Goal: Task Accomplishment & Management: Use online tool/utility

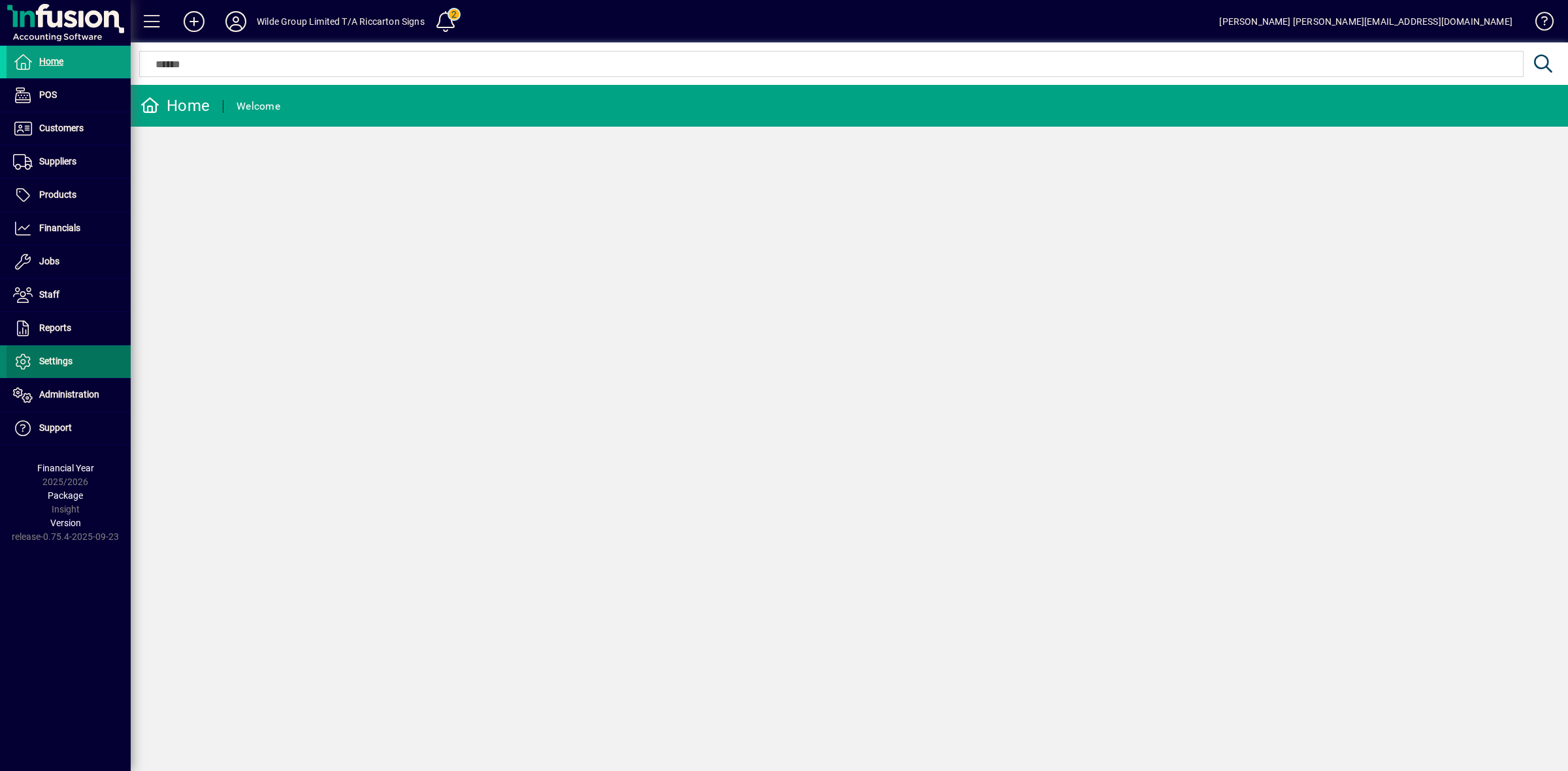
click at [82, 358] on span at bounding box center [69, 362] width 124 height 31
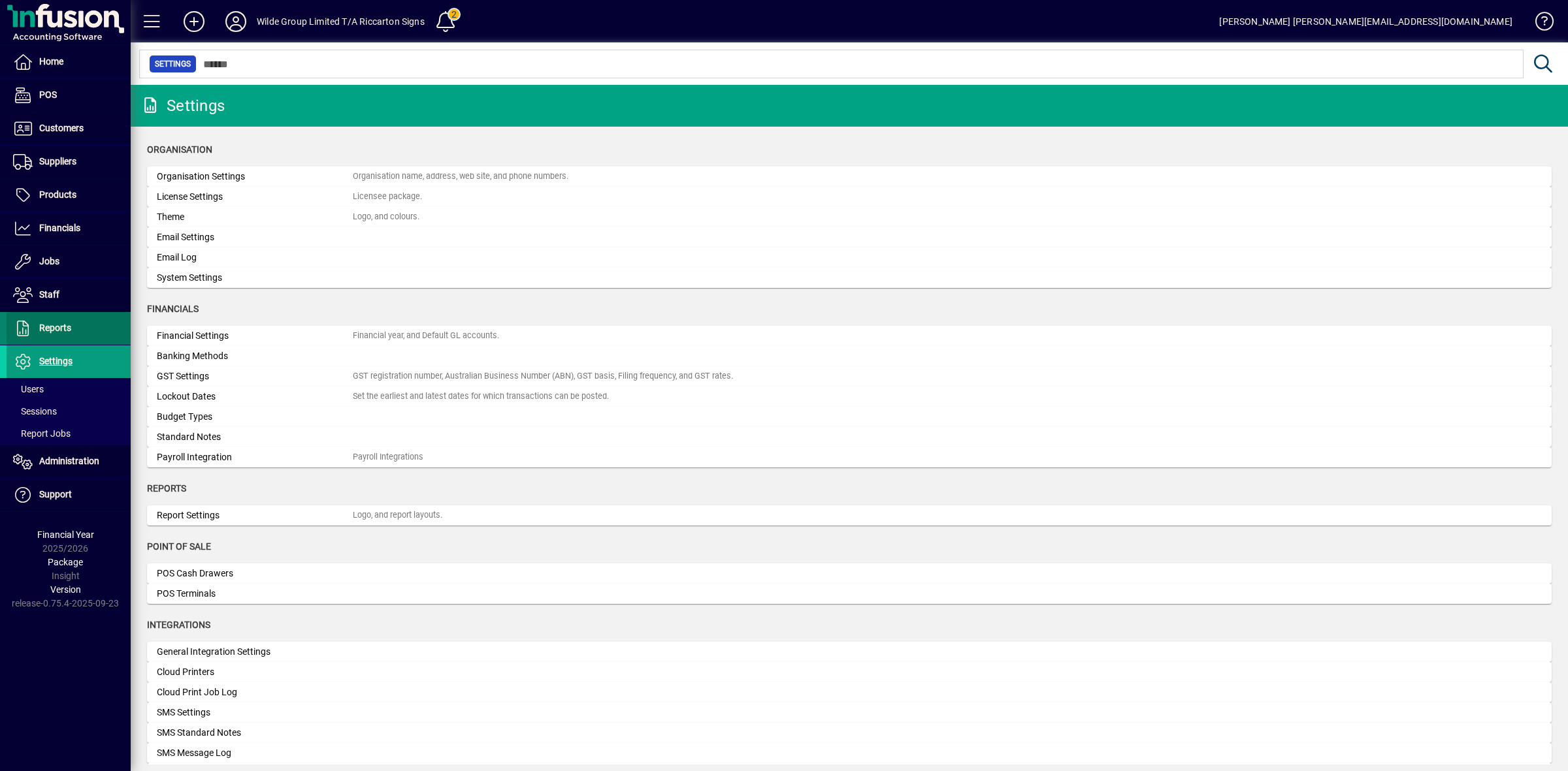
click at [75, 330] on span at bounding box center [69, 328] width 124 height 31
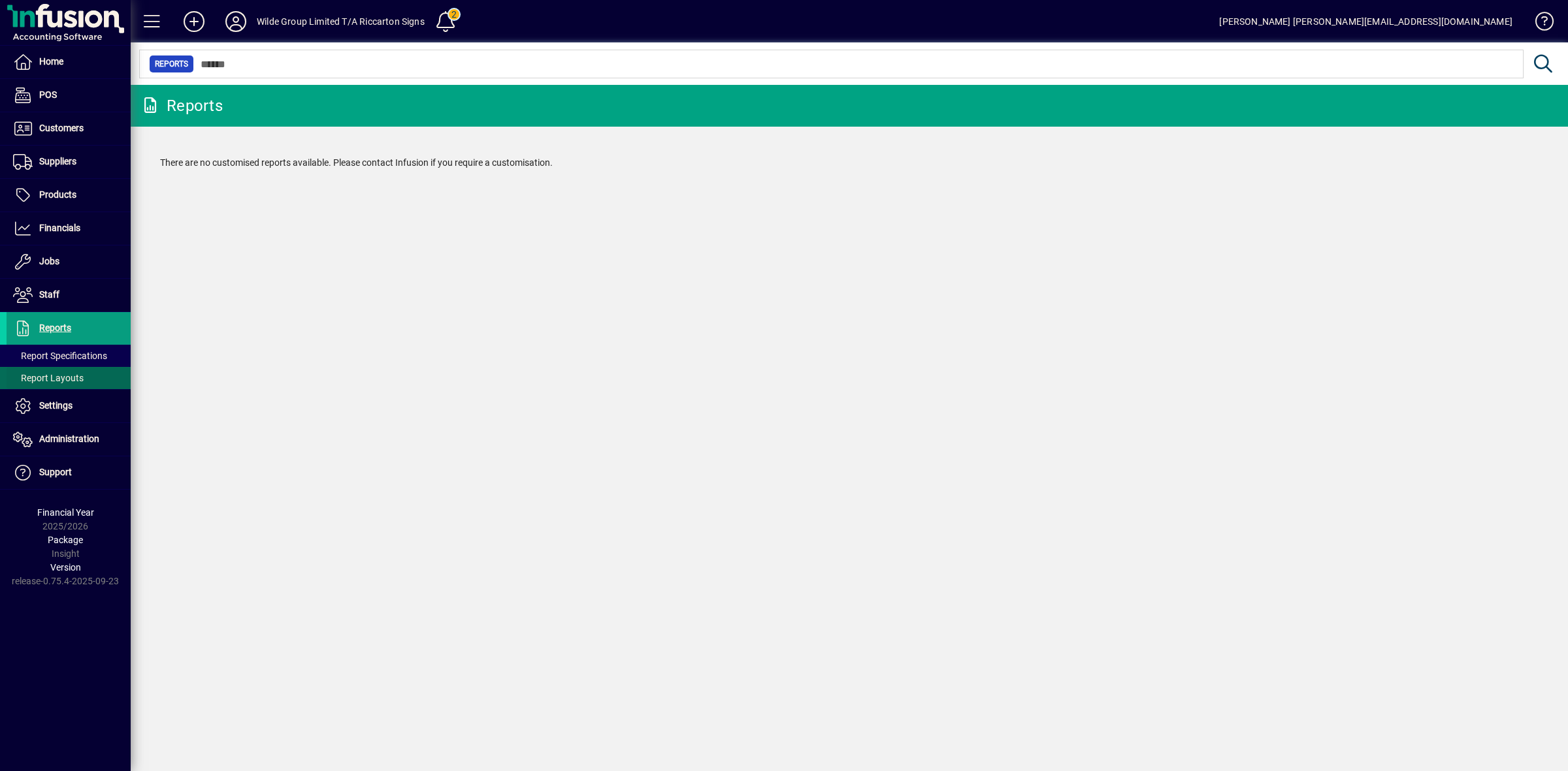
click at [72, 377] on span "Report Layouts" at bounding box center [48, 378] width 70 height 11
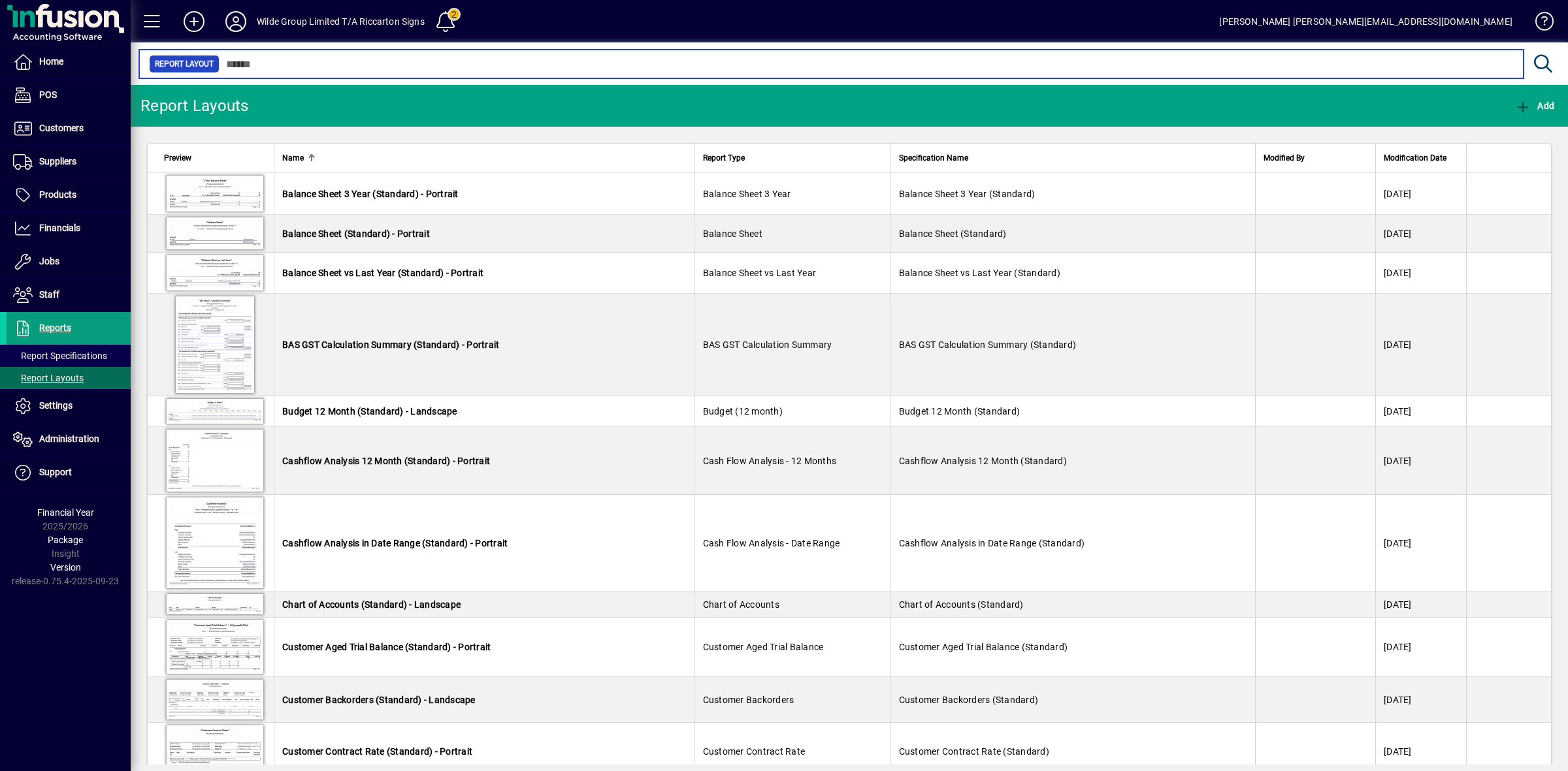
click at [985, 60] on input "text" at bounding box center [866, 64] width 1293 height 18
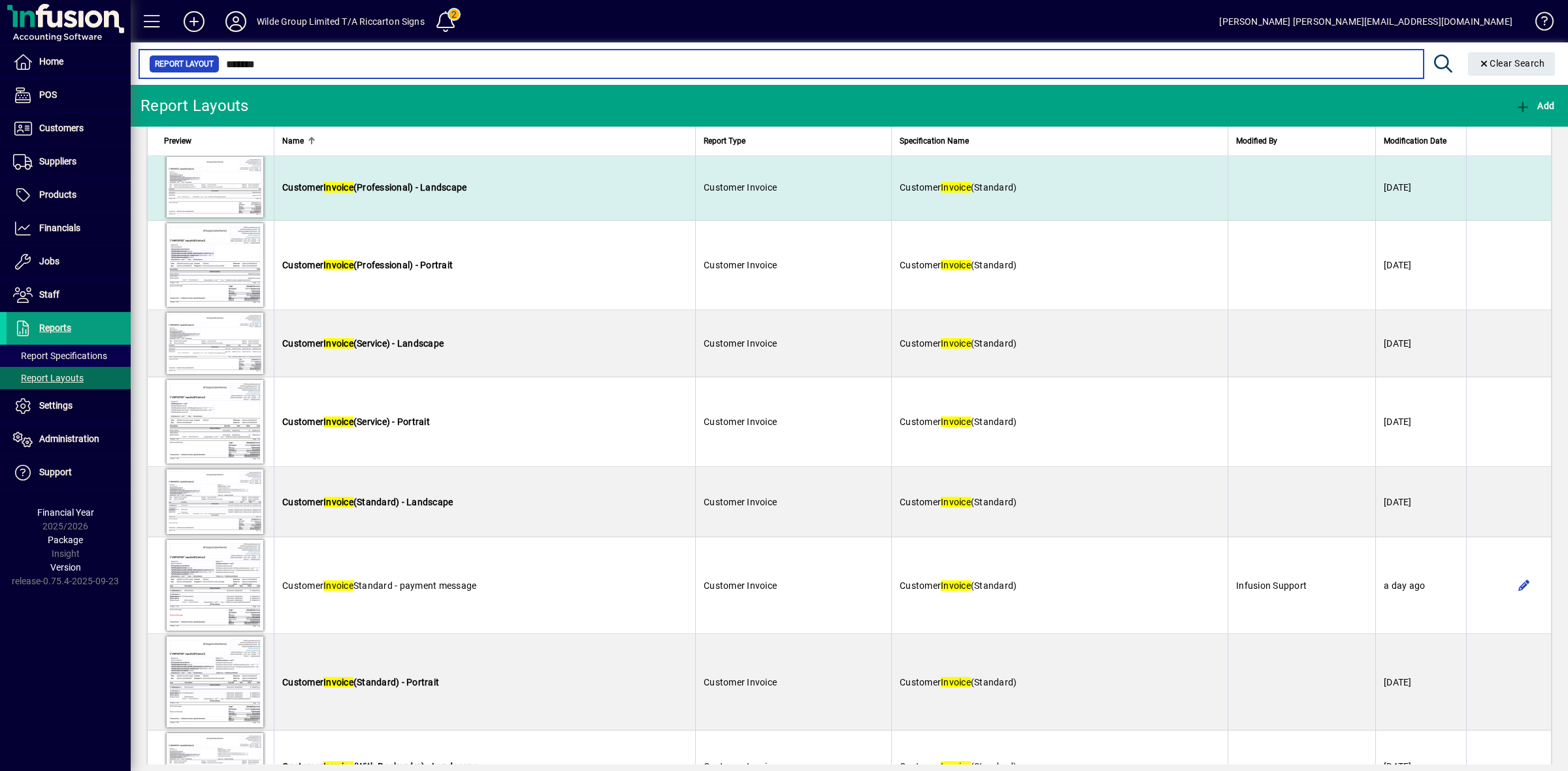
scroll to position [653, 0]
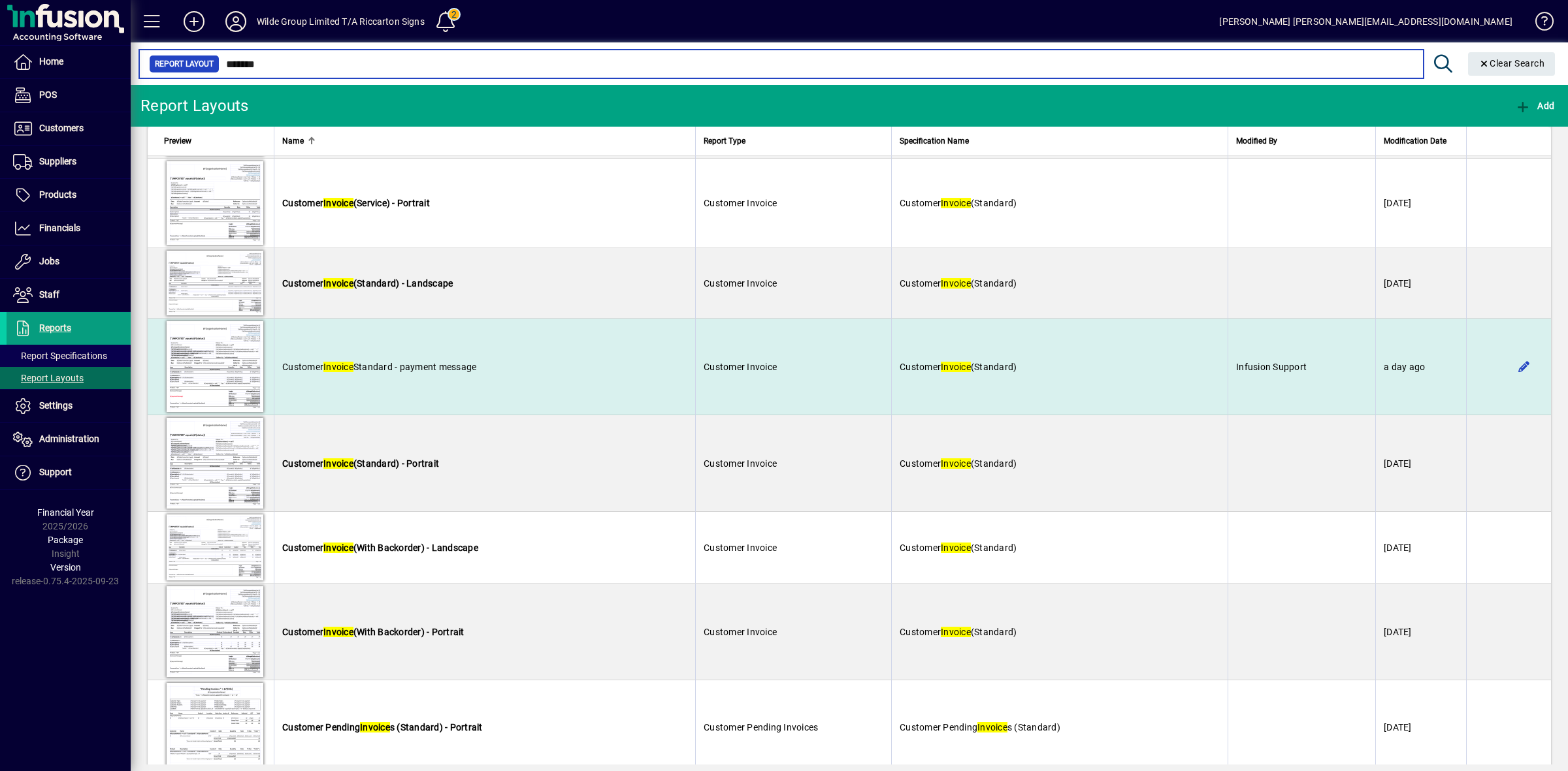
type input "*******"
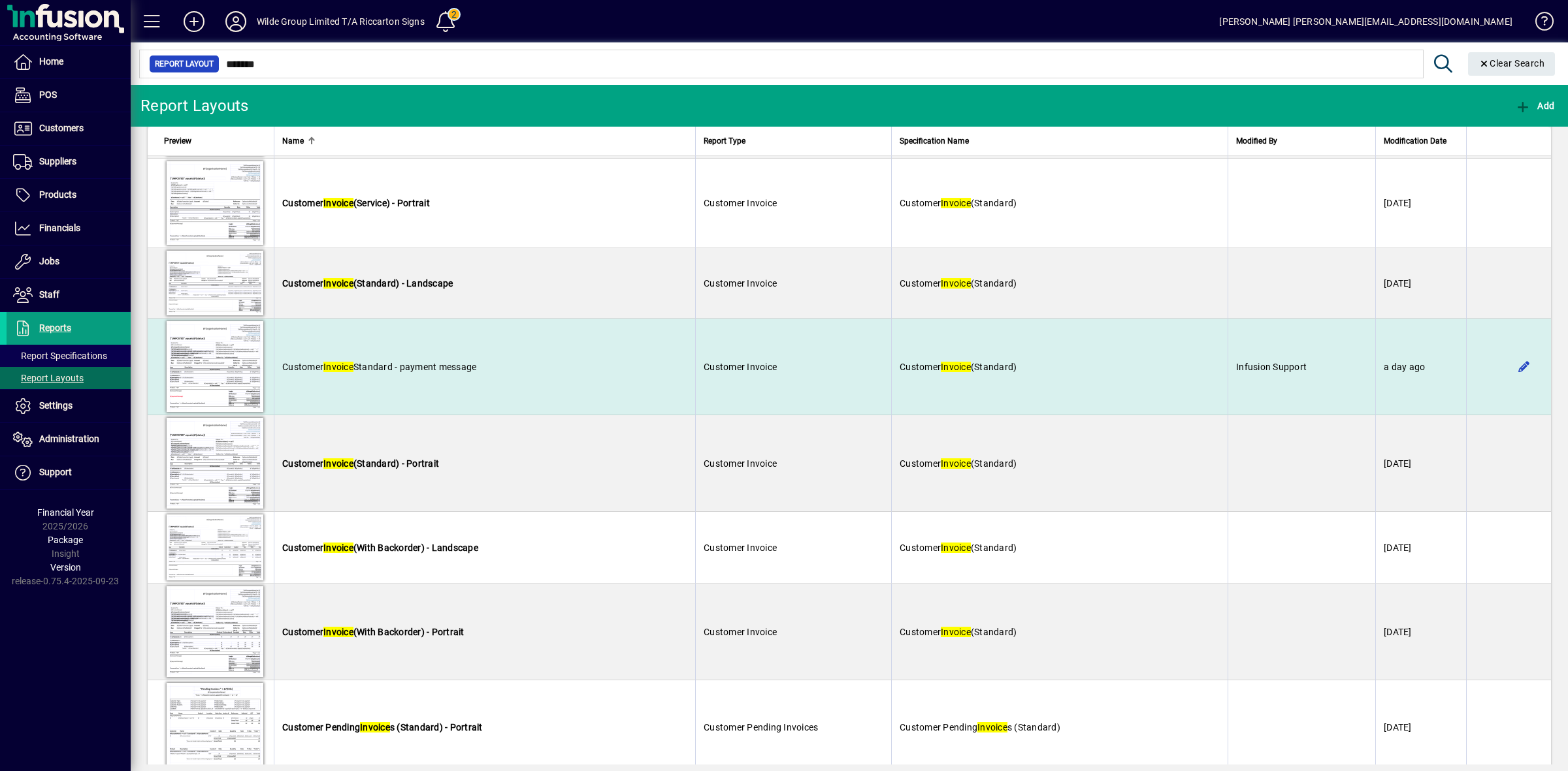
click at [1474, 370] on td at bounding box center [1508, 367] width 85 height 97
click at [1209, 365] on td "Customer Invoice (Standard)" at bounding box center [1059, 367] width 337 height 97
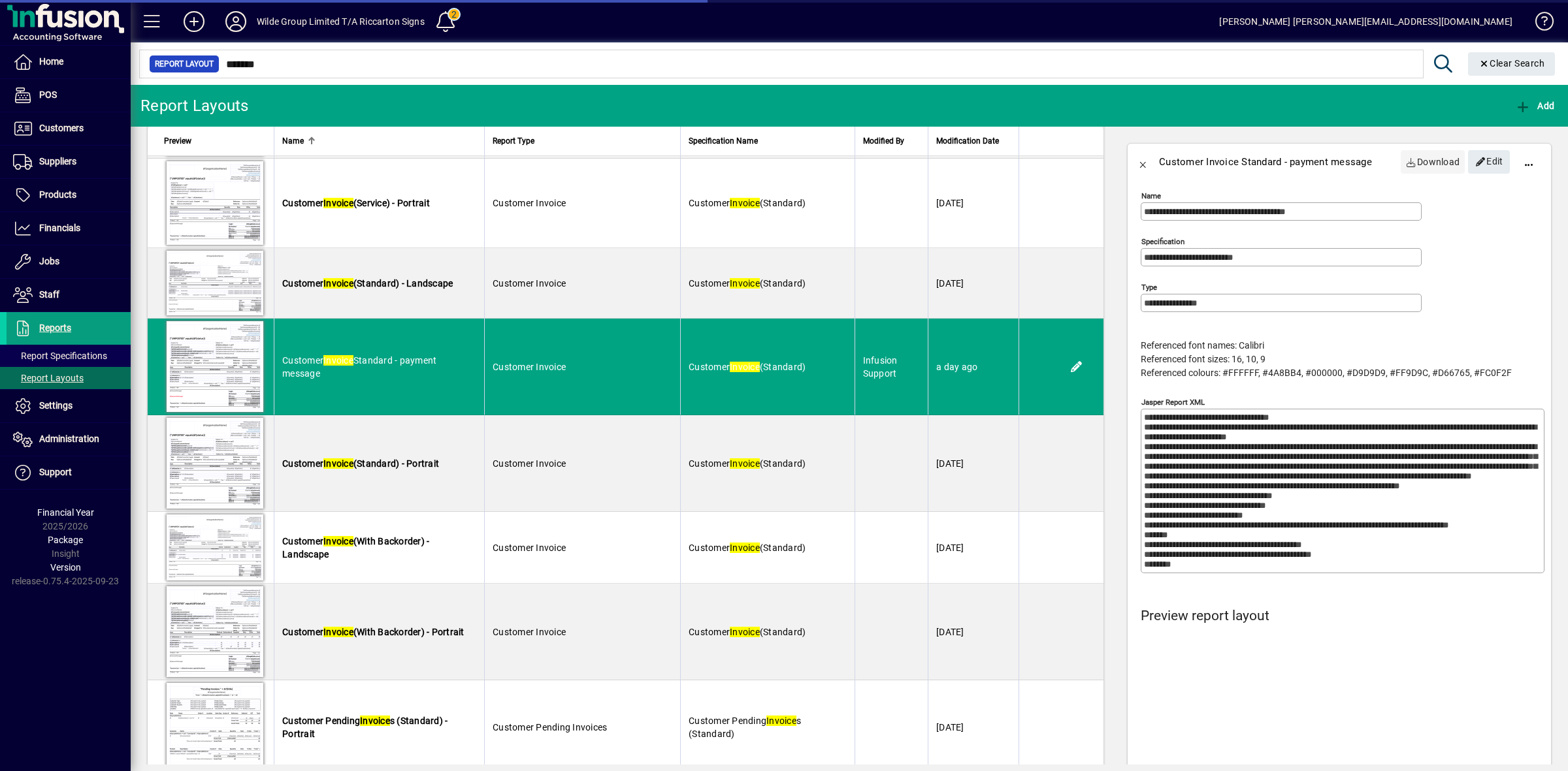
click at [1422, 159] on span "Download" at bounding box center [1433, 162] width 54 height 21
click at [1475, 160] on span "Edit" at bounding box center [1489, 161] width 28 height 21
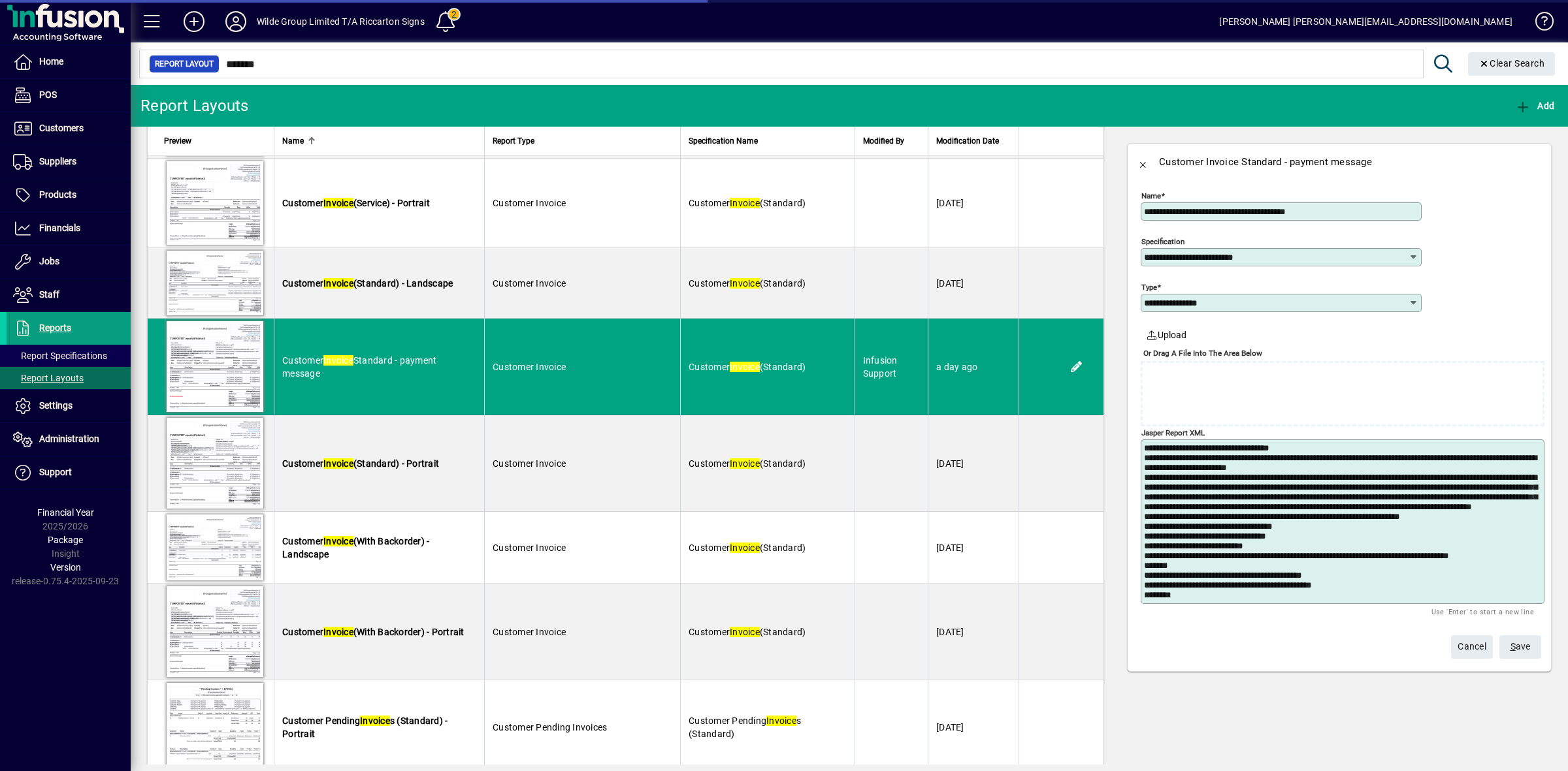
scroll to position [638, 0]
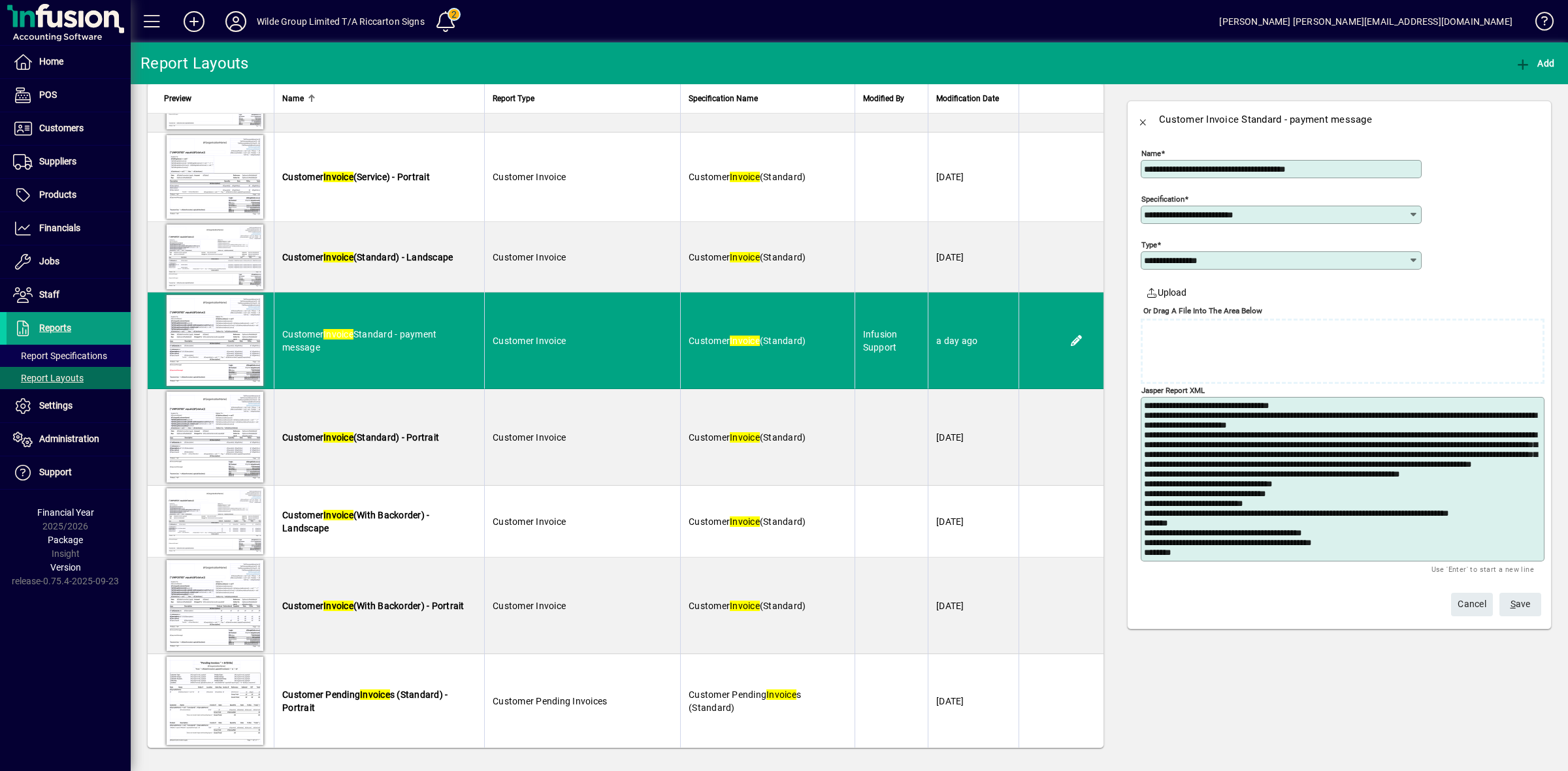
click at [1168, 448] on textarea "Jasper Report XML" at bounding box center [1343, 479] width 400 height 157
paste textarea "**********"
type textarea "**********"
click at [1514, 605] on span "S" at bounding box center [1513, 605] width 5 height 11
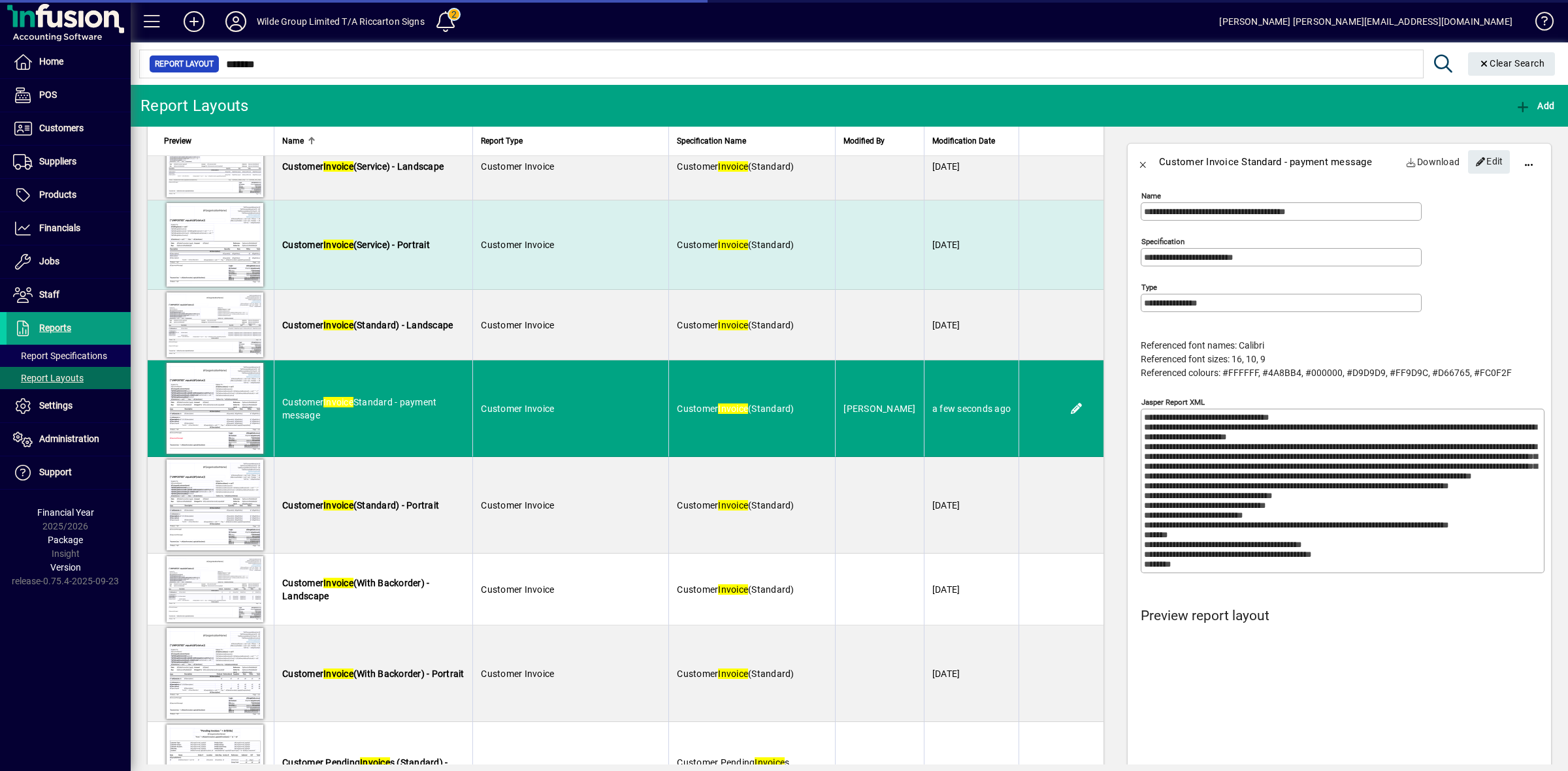
scroll to position [653, 0]
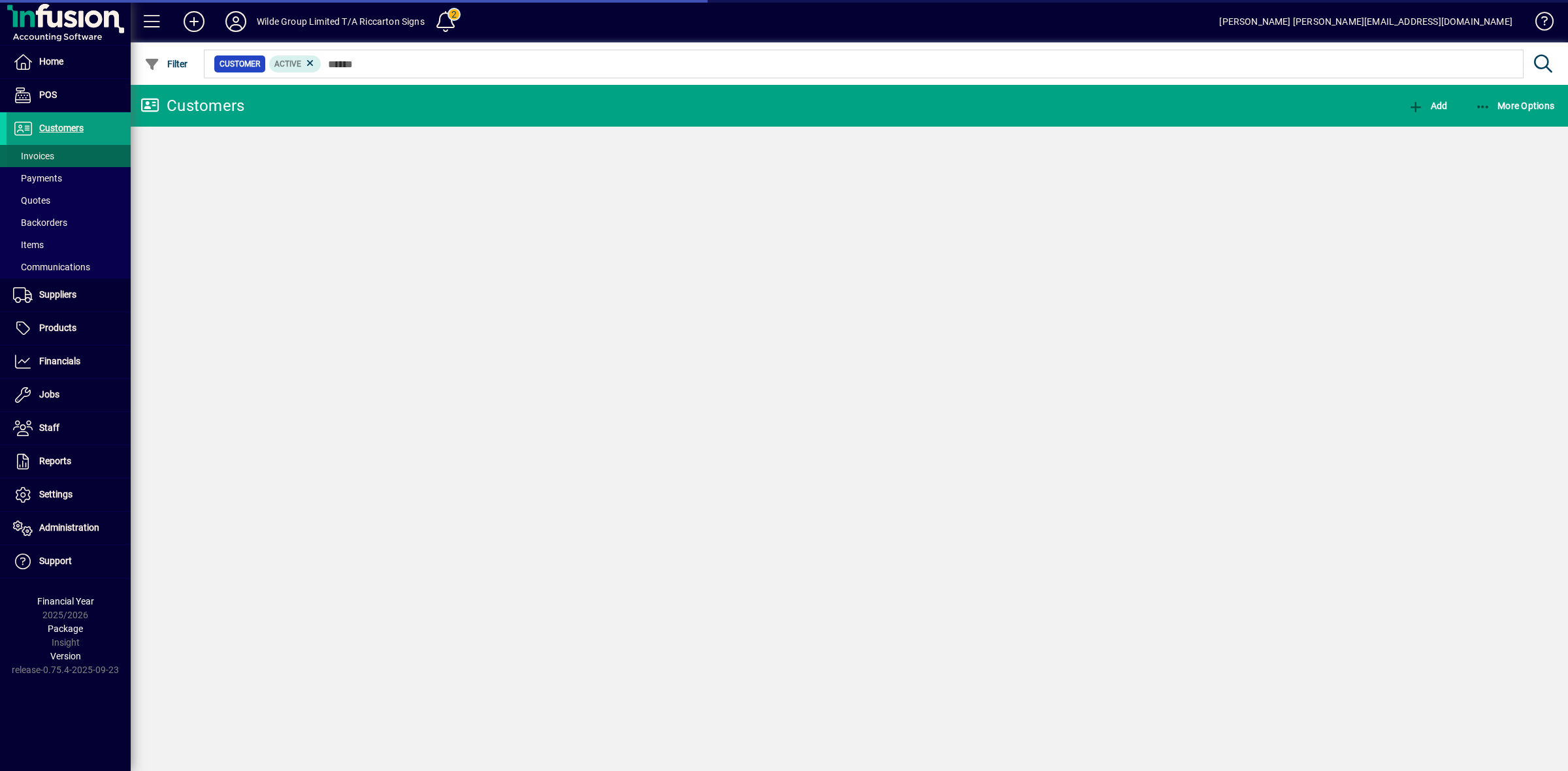
click at [56, 160] on span at bounding box center [69, 156] width 124 height 31
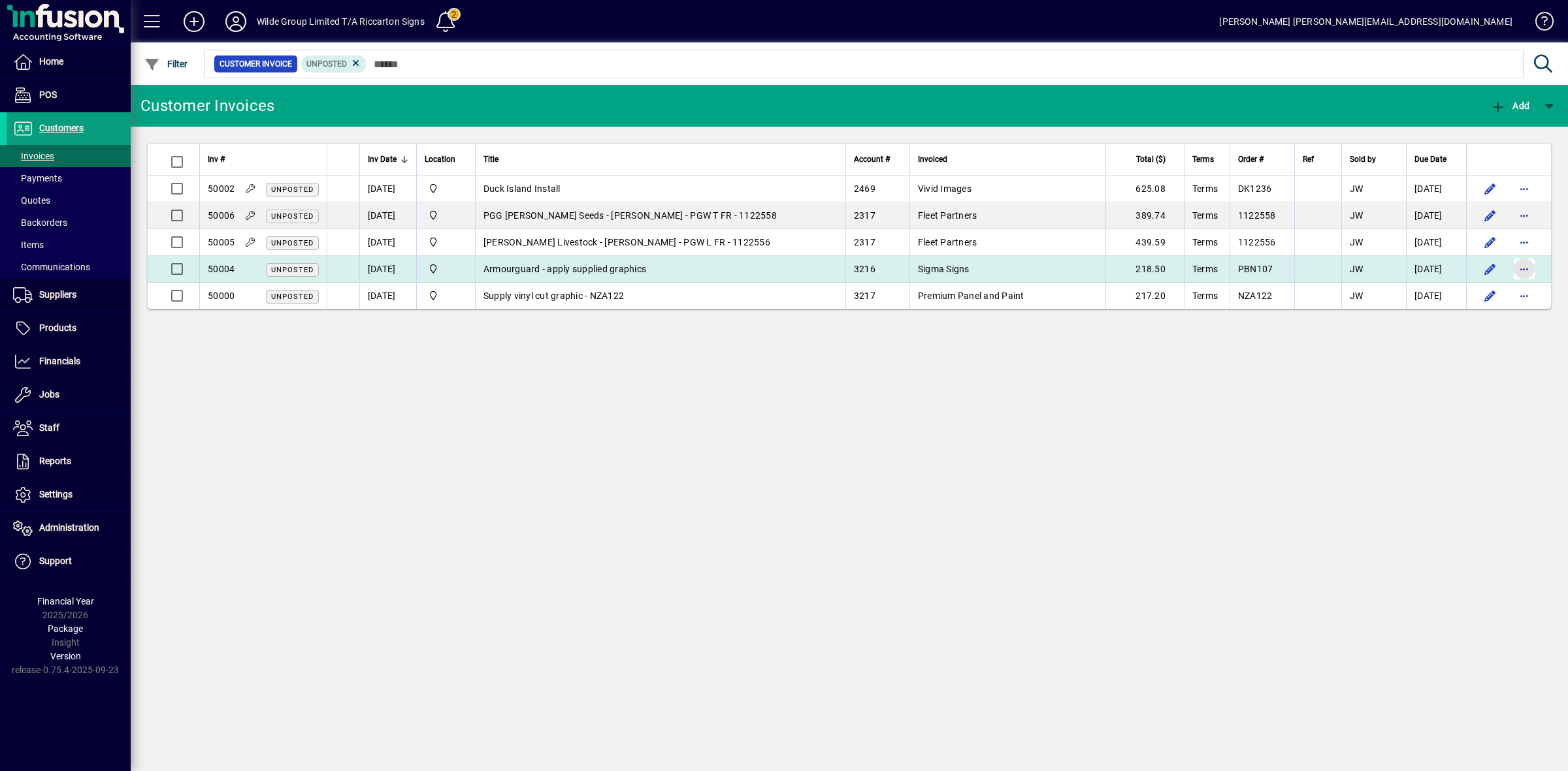
click at [1523, 263] on span "button" at bounding box center [1523, 269] width 31 height 31
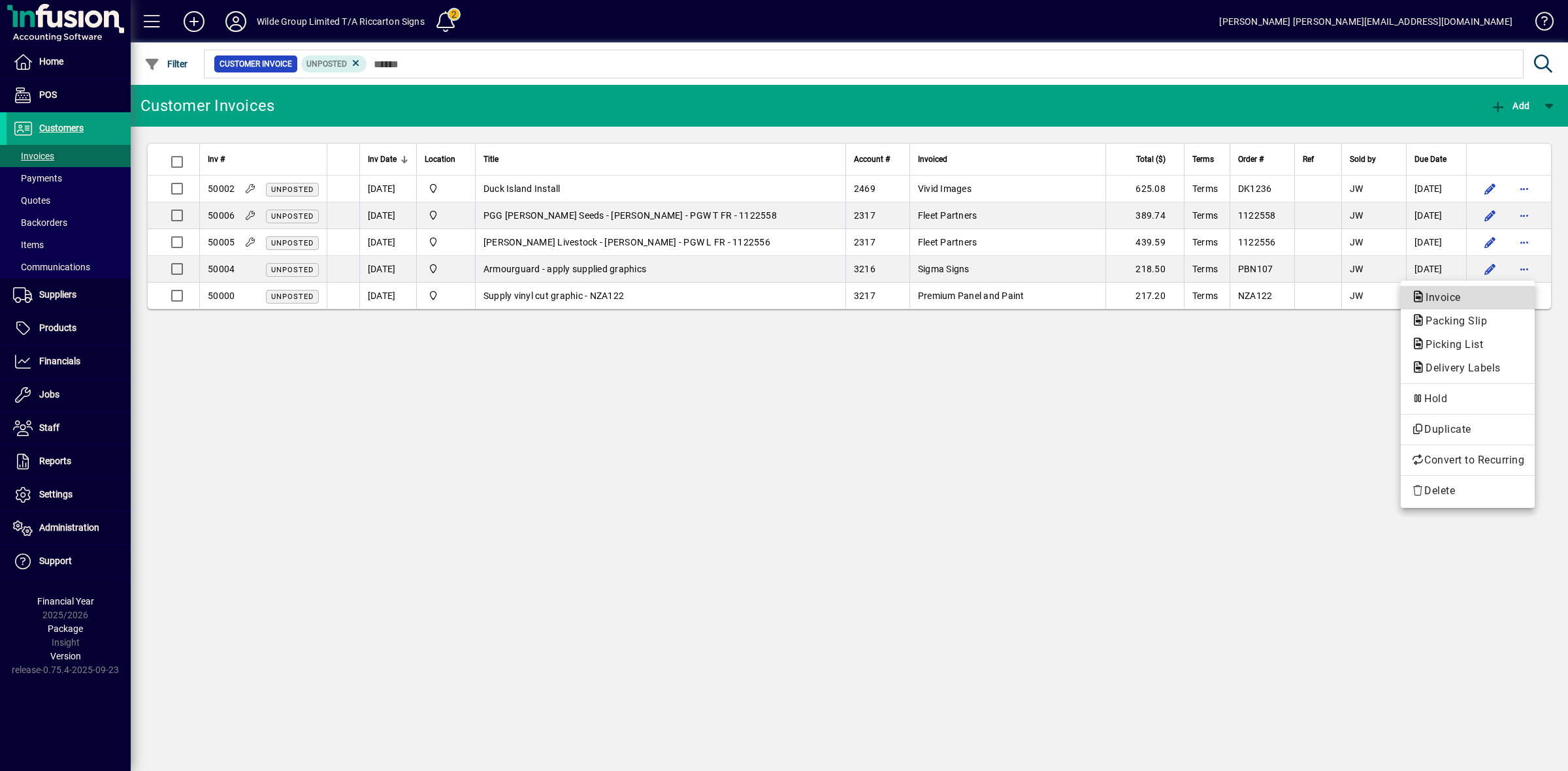
click at [1470, 291] on span "Invoice" at bounding box center [1467, 297] width 113 height 16
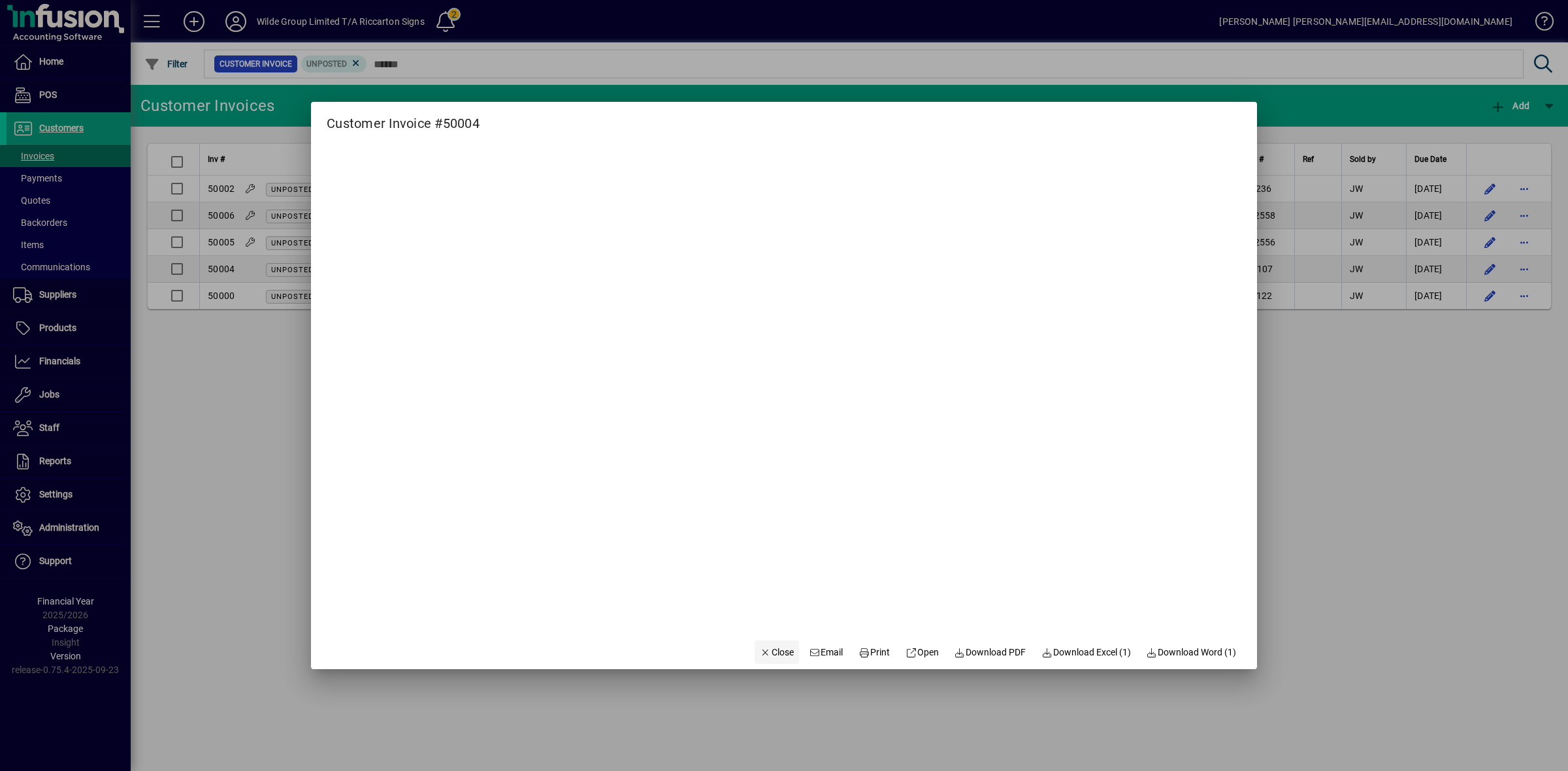
click at [767, 658] on span "Close" at bounding box center [776, 653] width 34 height 14
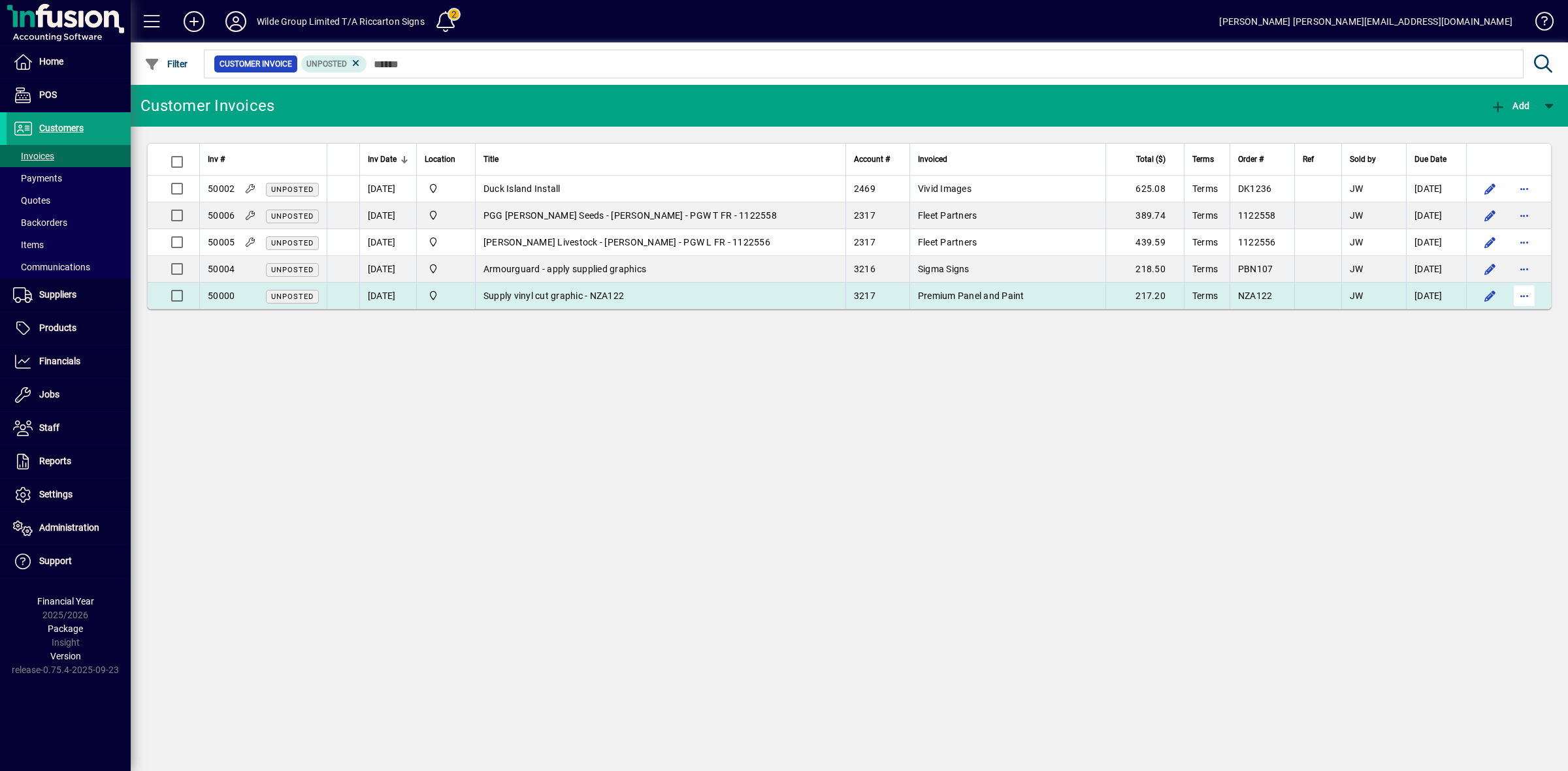
click at [1523, 296] on span "button" at bounding box center [1523, 295] width 31 height 31
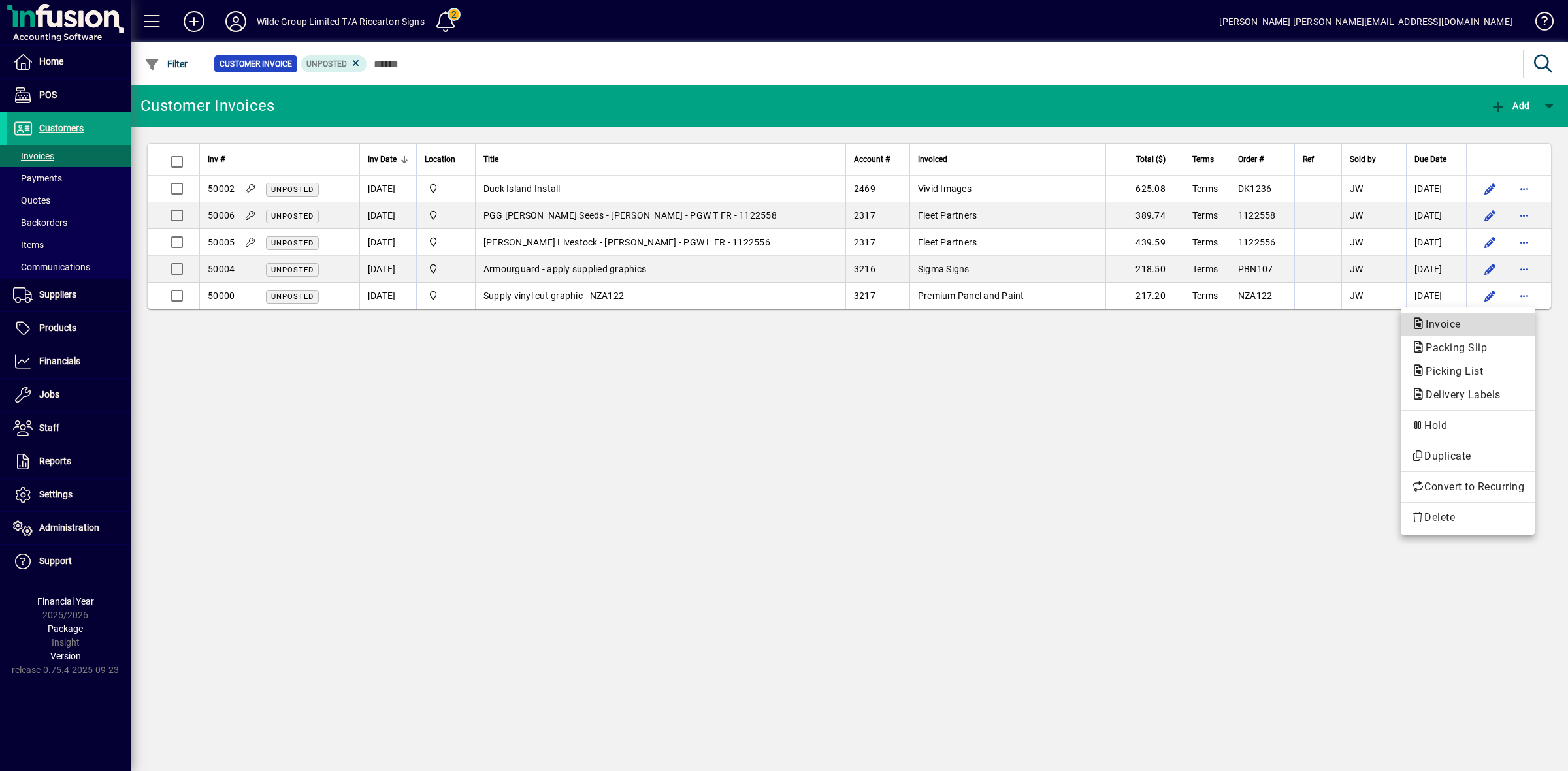
click at [1464, 324] on span "Invoice" at bounding box center [1439, 324] width 56 height 12
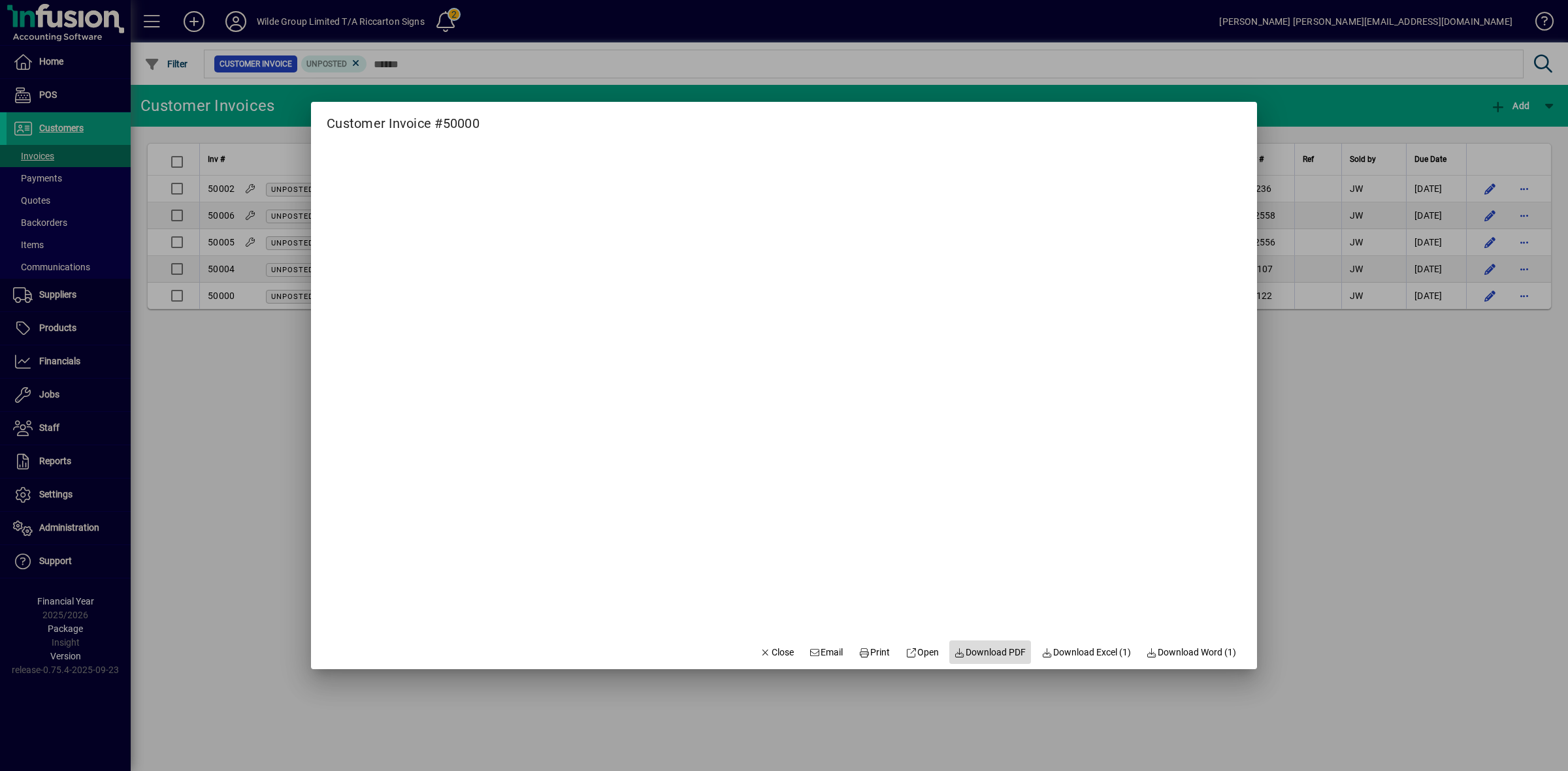
click at [987, 657] on span "Download PDF" at bounding box center [990, 653] width 72 height 14
click at [766, 655] on span "Close" at bounding box center [776, 653] width 34 height 14
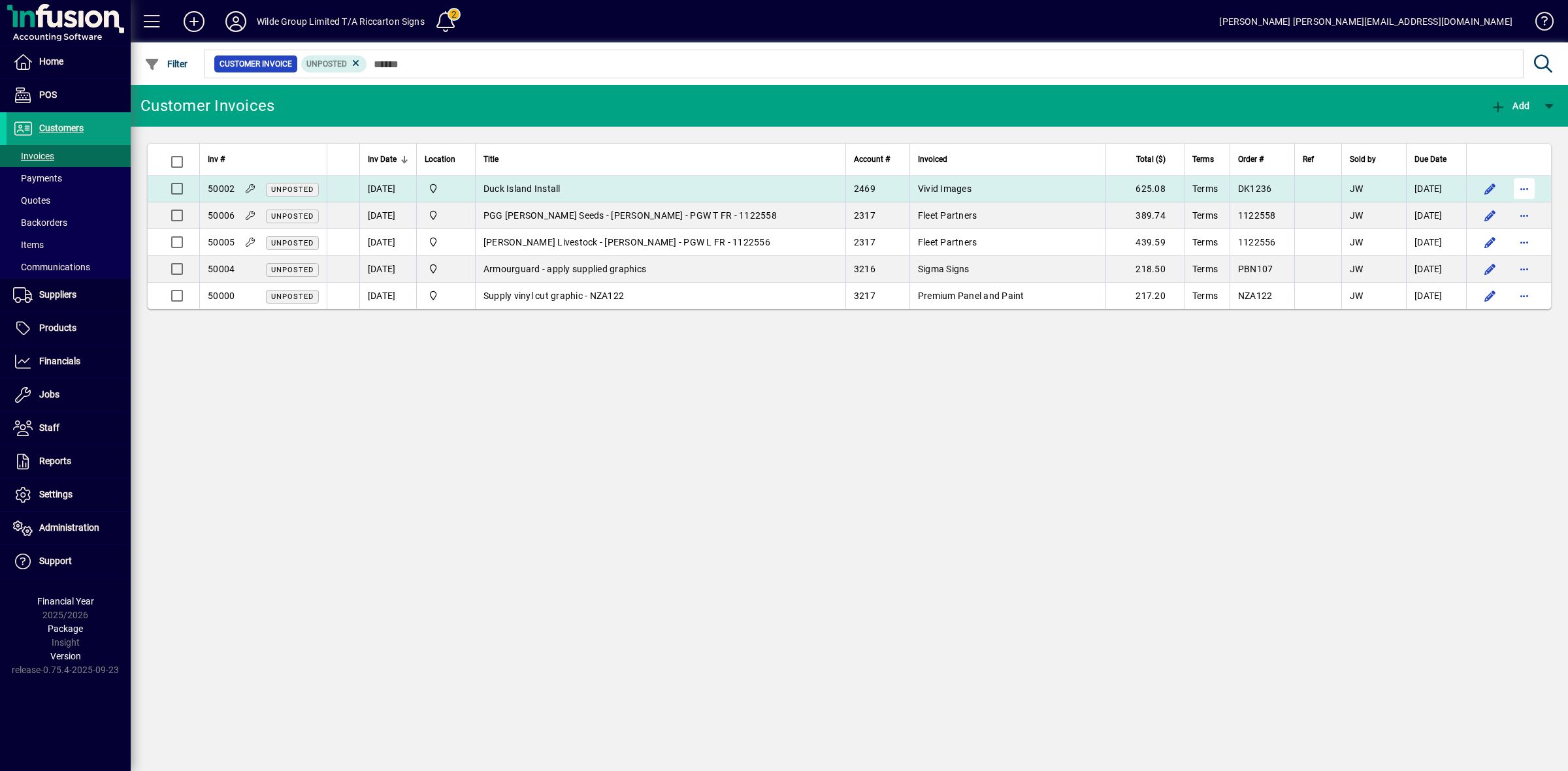
click at [1521, 185] on span "button" at bounding box center [1523, 188] width 31 height 31
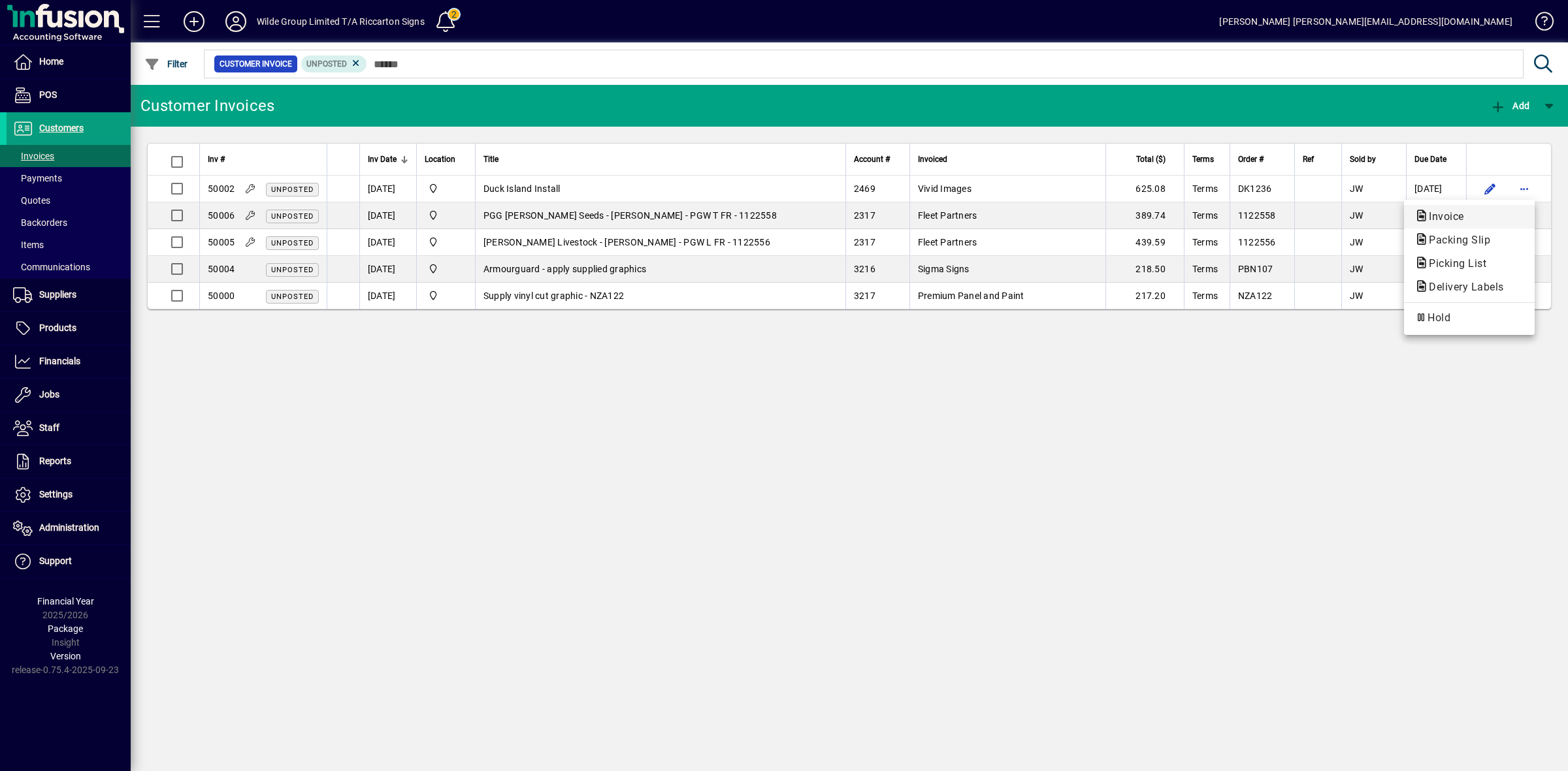
click at [1467, 213] on span "Invoice" at bounding box center [1442, 216] width 56 height 12
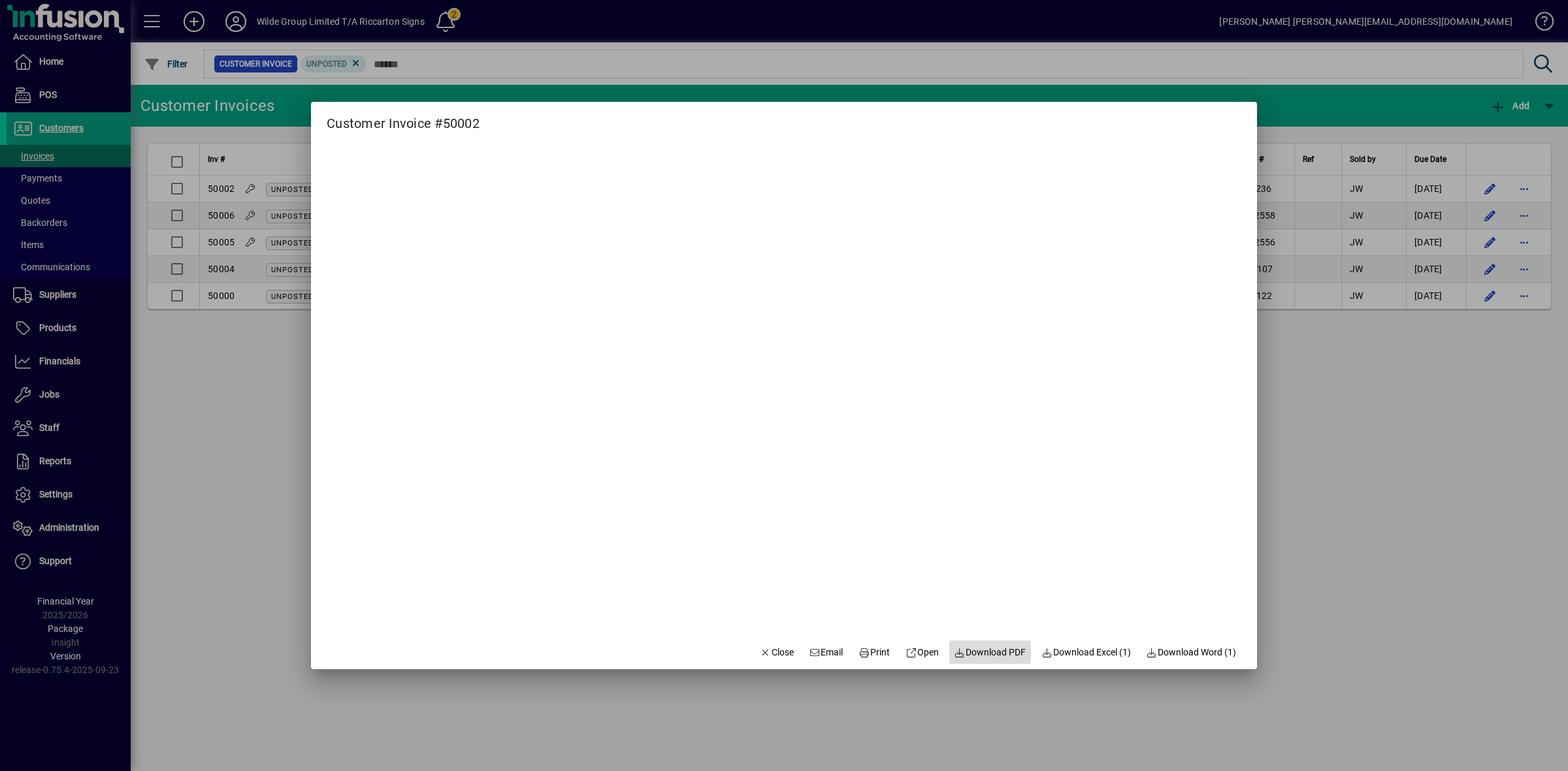
click at [990, 651] on span "Download PDF" at bounding box center [990, 653] width 72 height 14
click at [764, 655] on span "Close" at bounding box center [776, 653] width 34 height 14
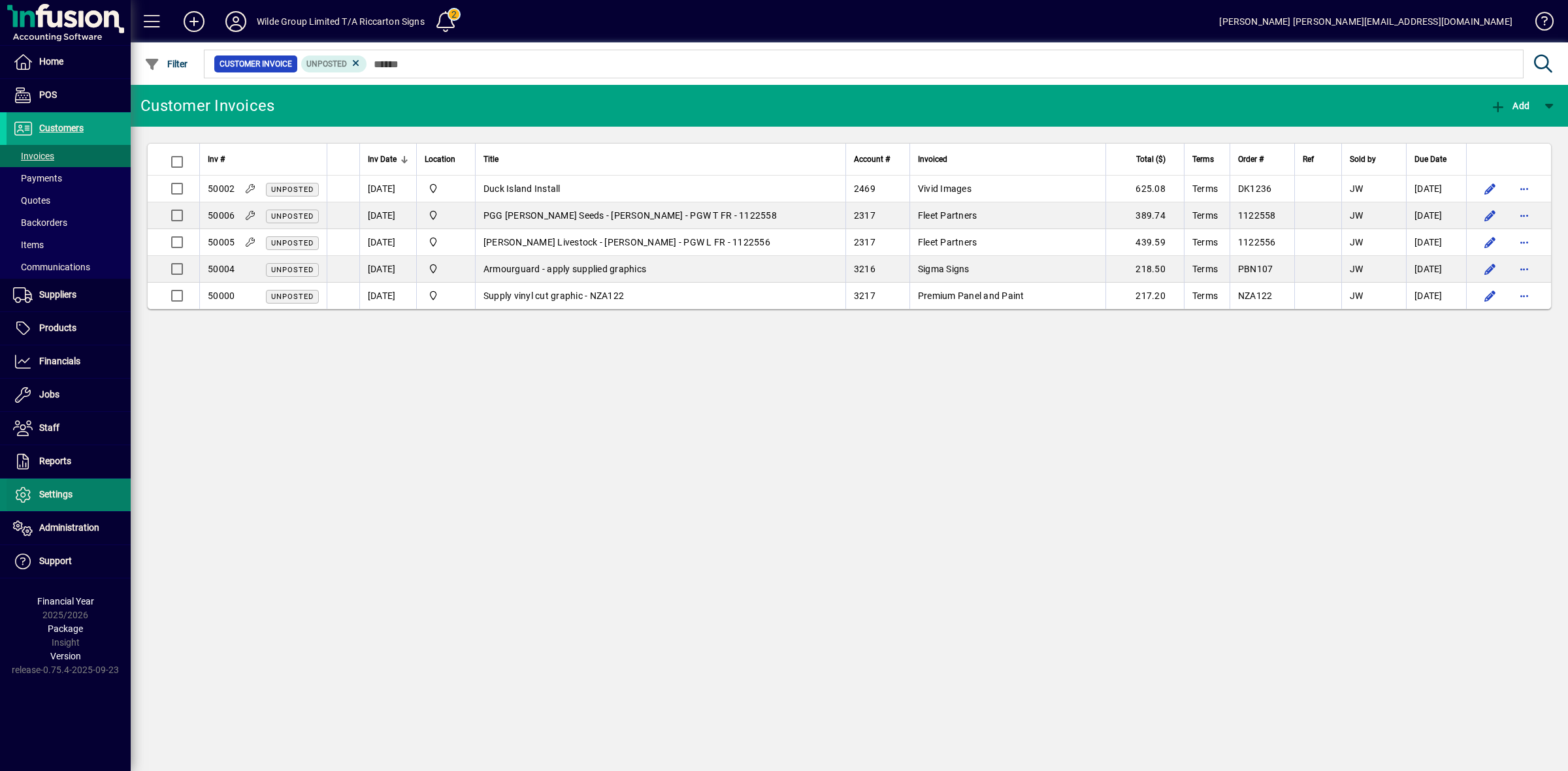
click at [54, 493] on span "Settings" at bounding box center [56, 495] width 33 height 11
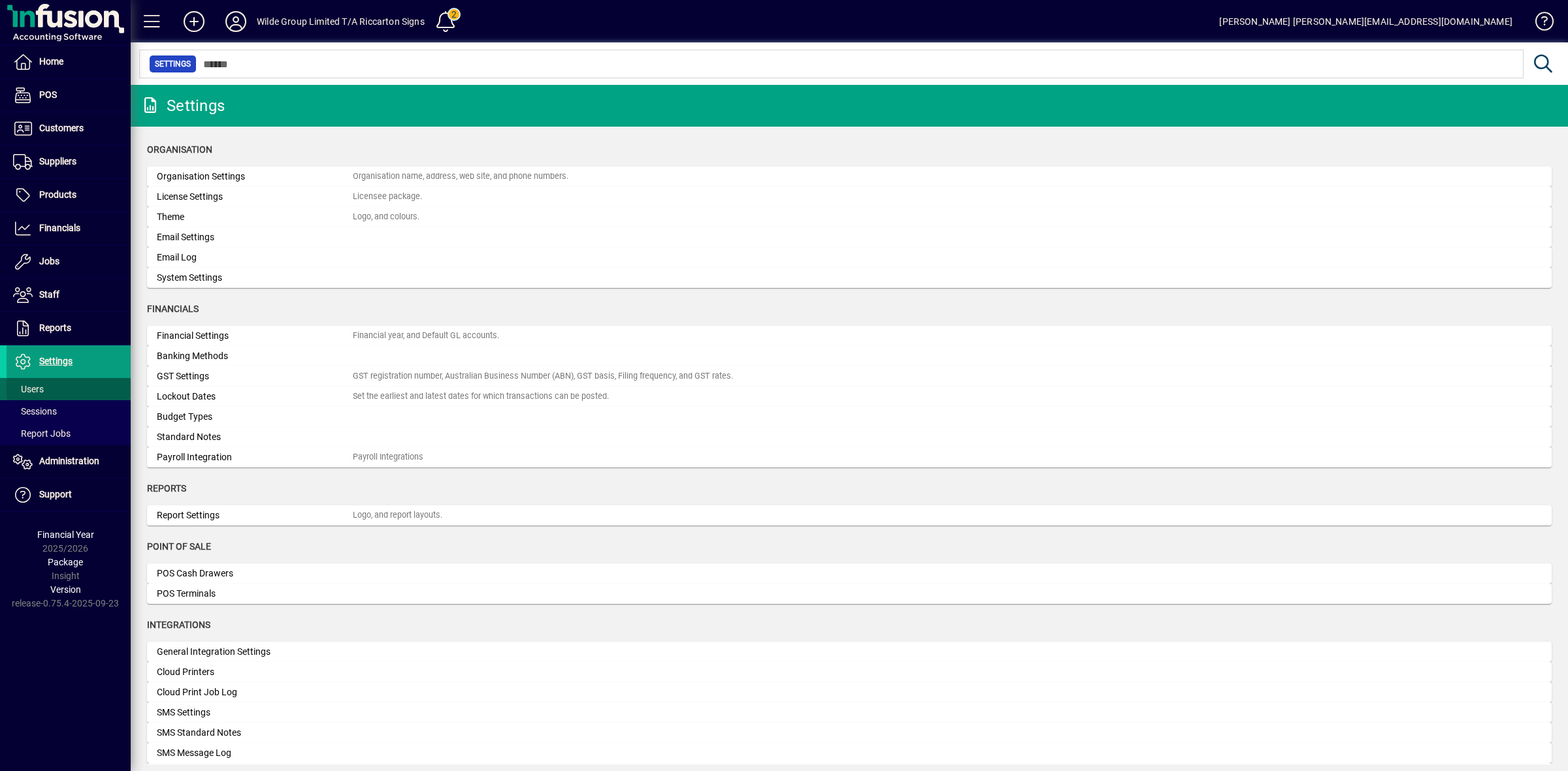
click at [45, 392] on span at bounding box center [69, 389] width 124 height 31
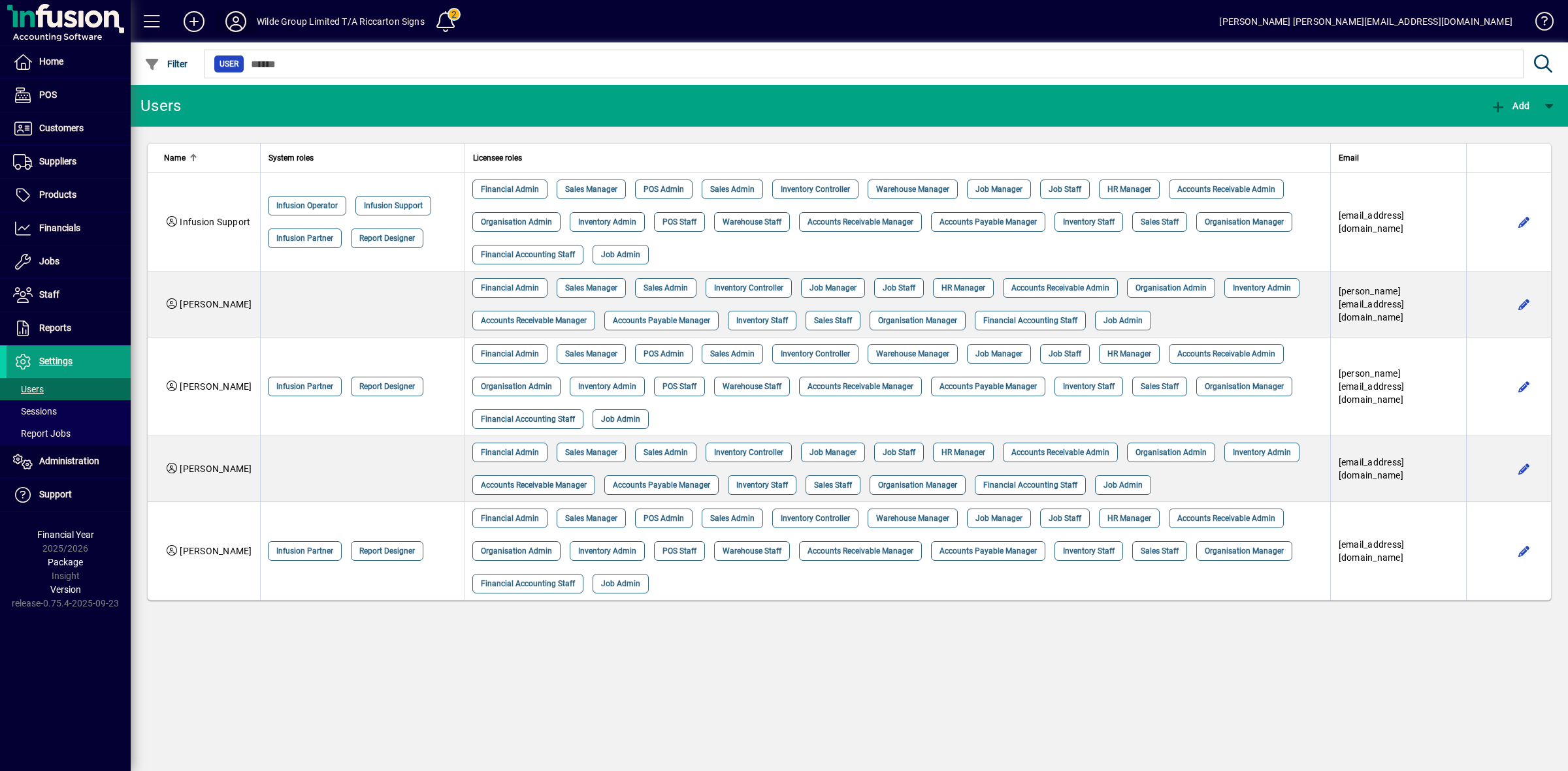
click at [241, 17] on icon at bounding box center [235, 22] width 26 height 21
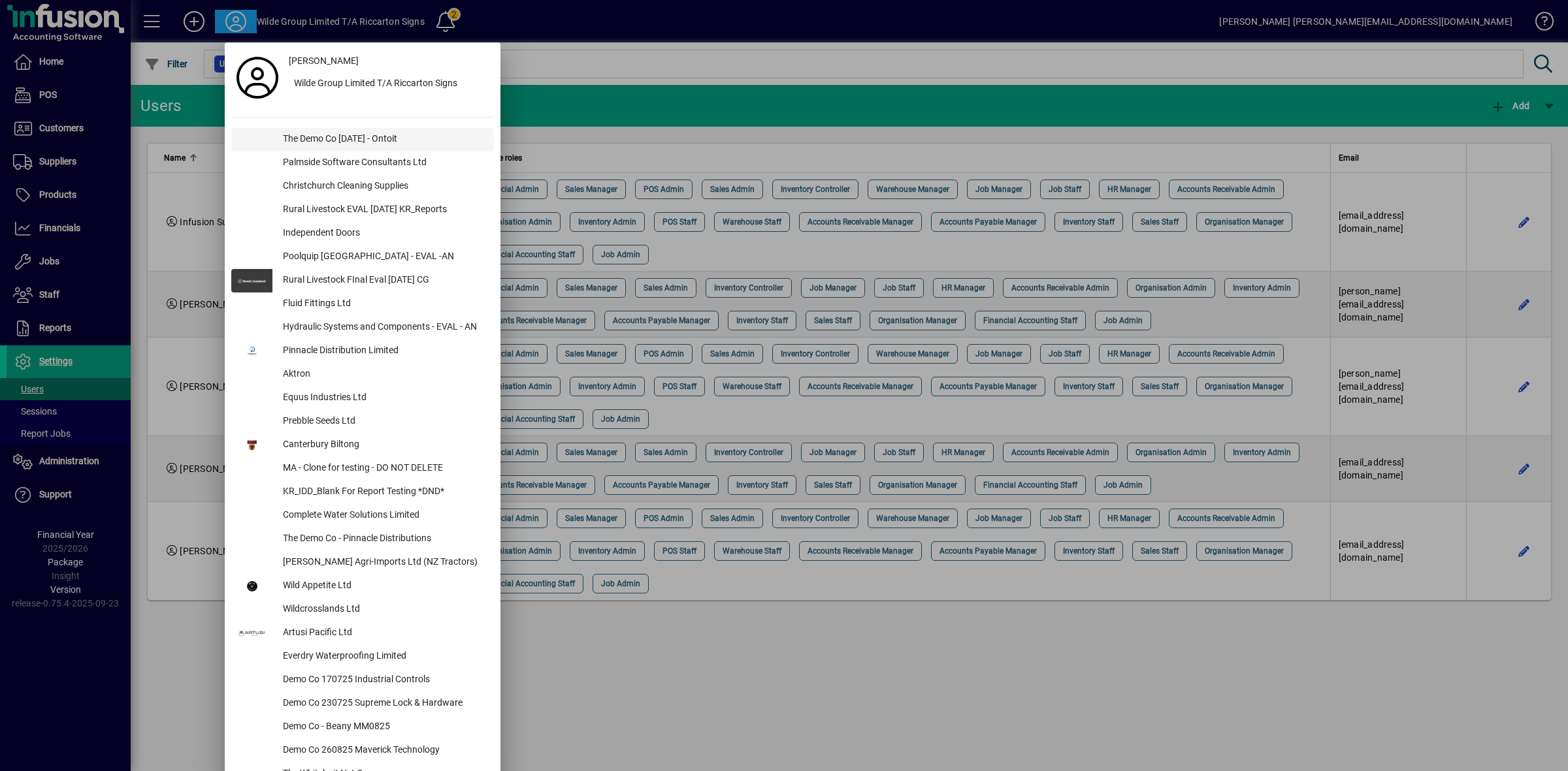
click at [303, 145] on div "The Demo Co [DATE] - Ontoit" at bounding box center [383, 139] width 222 height 23
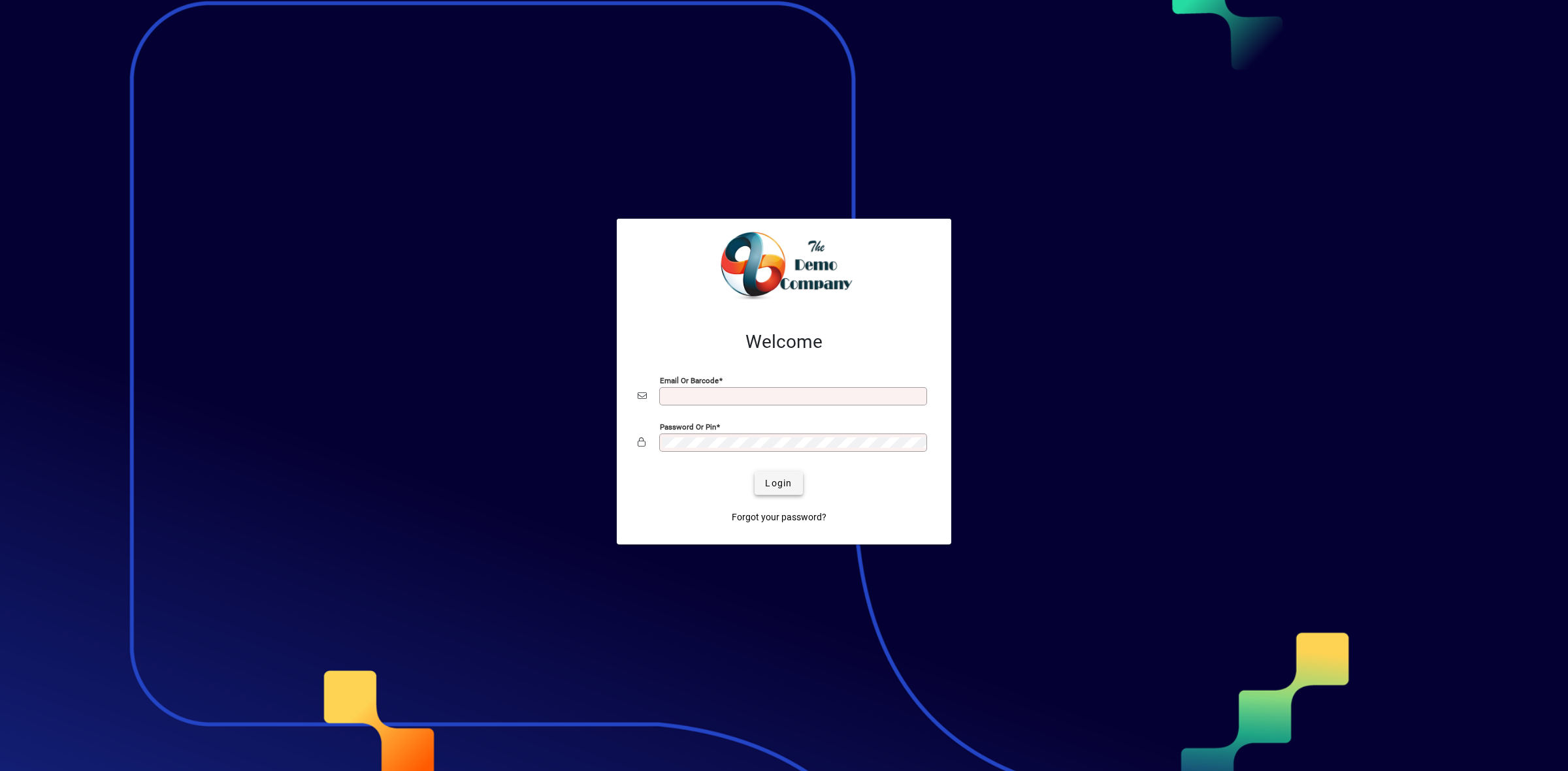
type input "**********"
click at [782, 487] on span "Login" at bounding box center [778, 483] width 26 height 14
